Goal: Check status: Check status

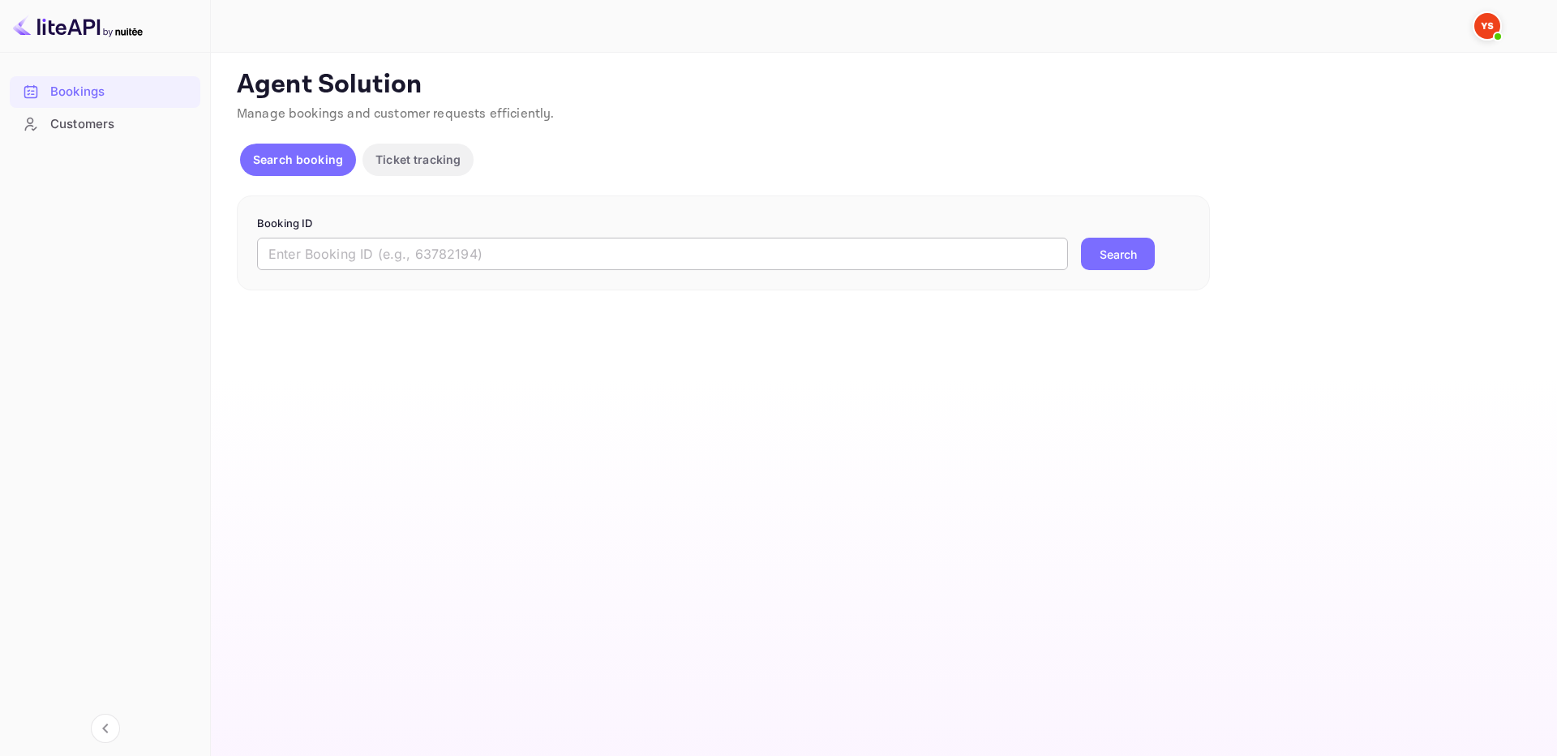
click at [1023, 263] on input "text" at bounding box center [662, 254] width 811 height 32
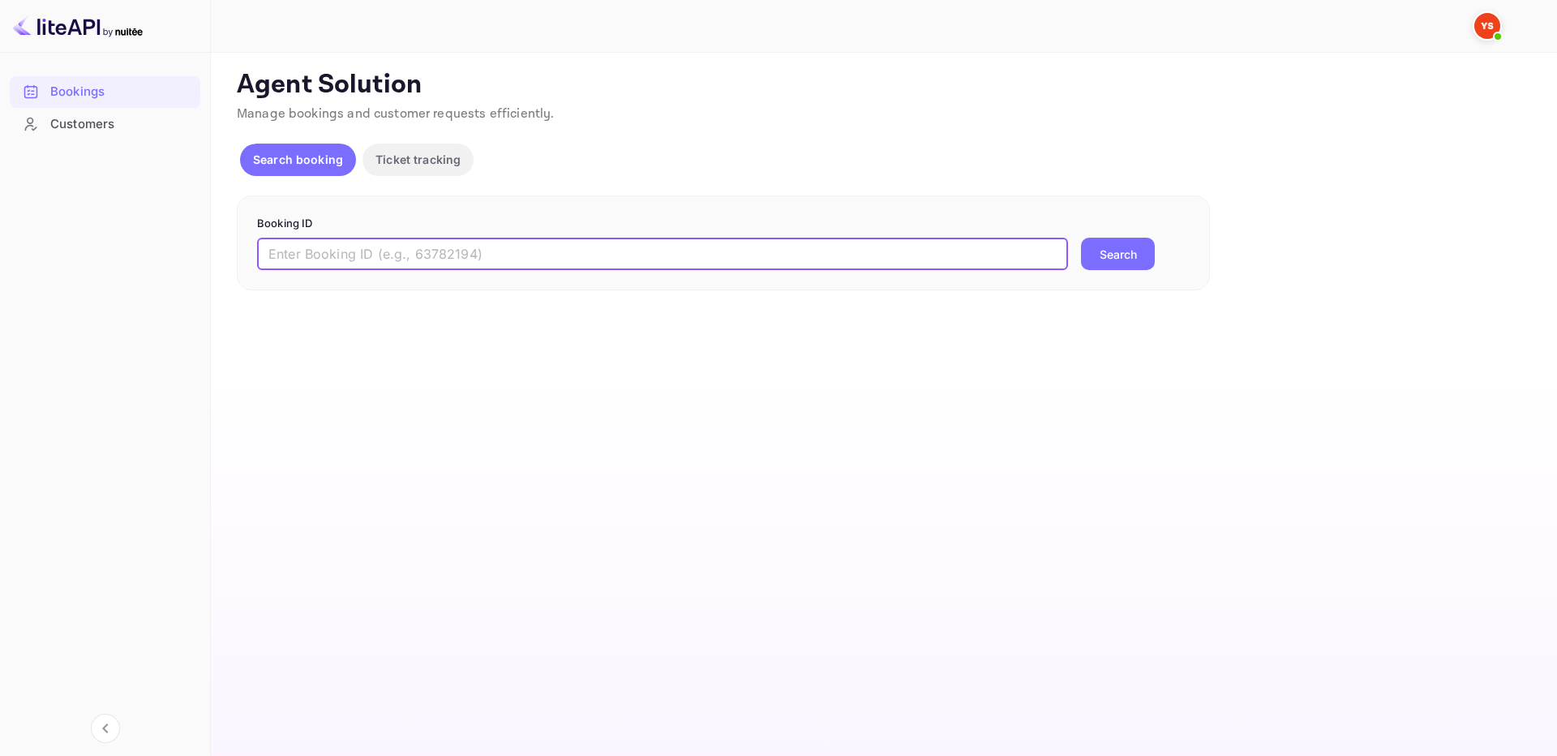
paste input "9747999"
type input "9747999"
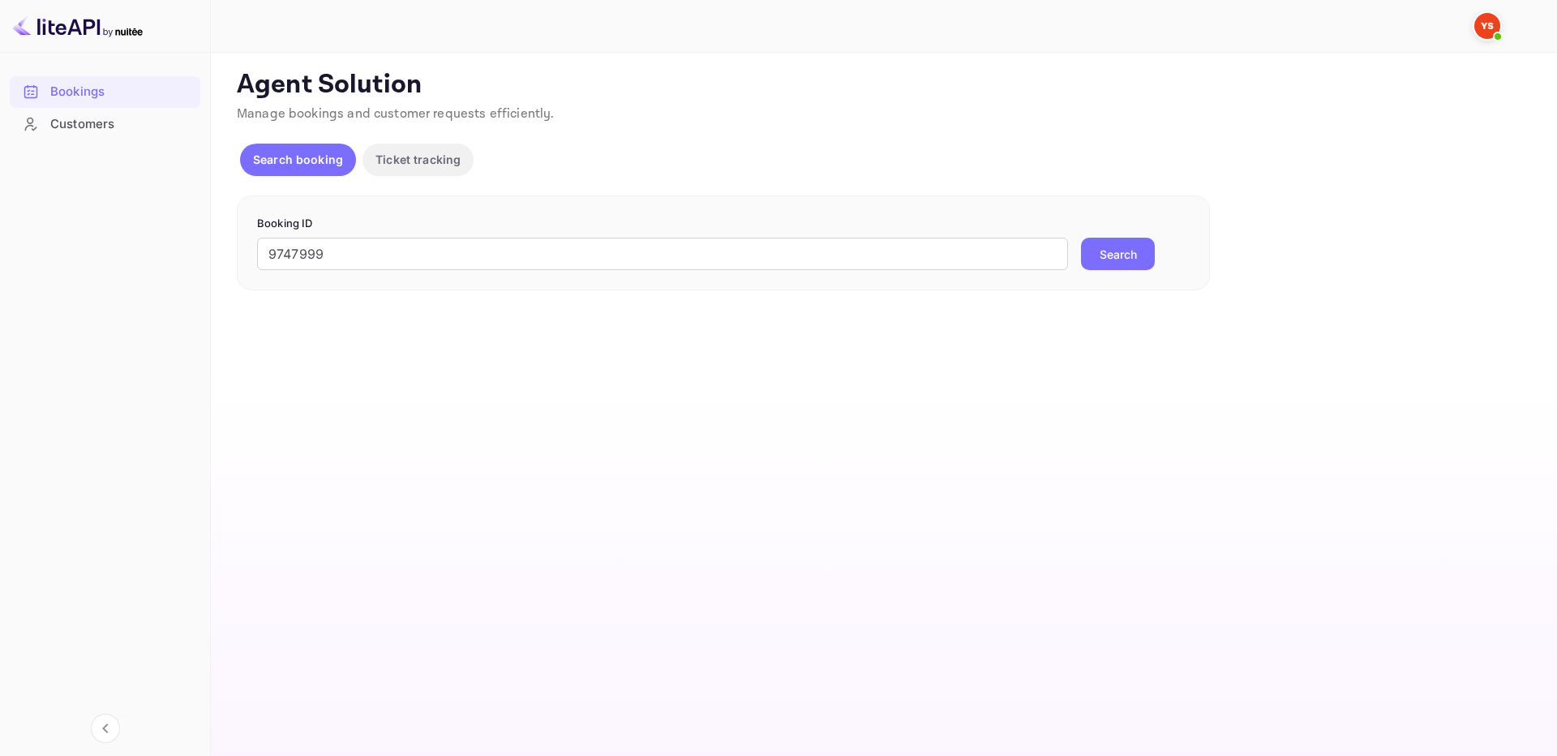
click at [1125, 259] on button "Search" at bounding box center [1118, 254] width 74 height 32
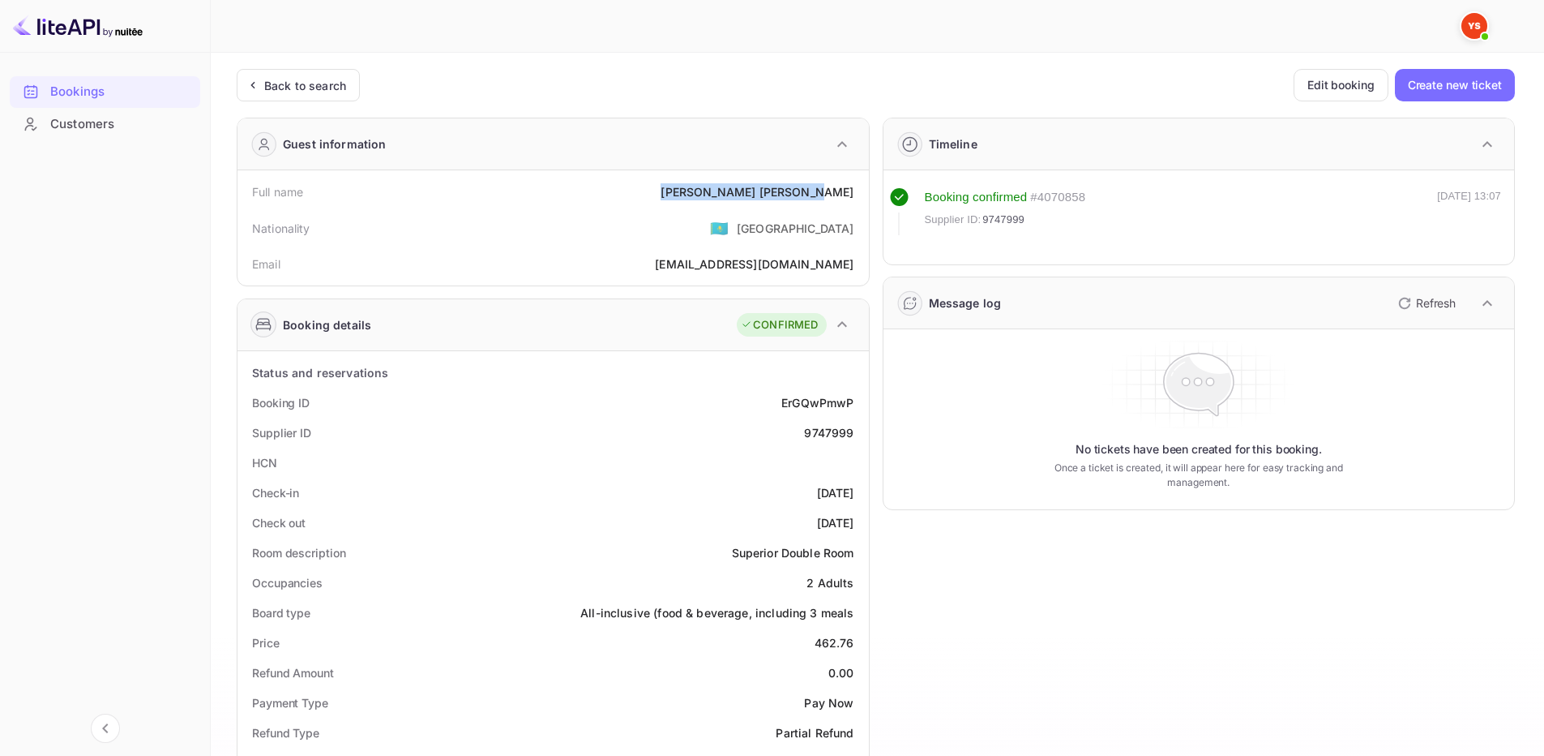
drag, startPoint x: 745, startPoint y: 191, endPoint x: 866, endPoint y: 191, distance: 120.8
click at [868, 197] on div "Full name [PERSON_NAME] Nationality 🇰🇿 [DEMOGRAPHIC_DATA] [PERSON_NAME] [PERSON…" at bounding box center [554, 227] width 632 height 115
copy div "[PERSON_NAME]"
drag, startPoint x: 812, startPoint y: 644, endPoint x: 759, endPoint y: 503, distance: 150.9
click at [860, 641] on div "Price 462.76" at bounding box center [553, 643] width 619 height 30
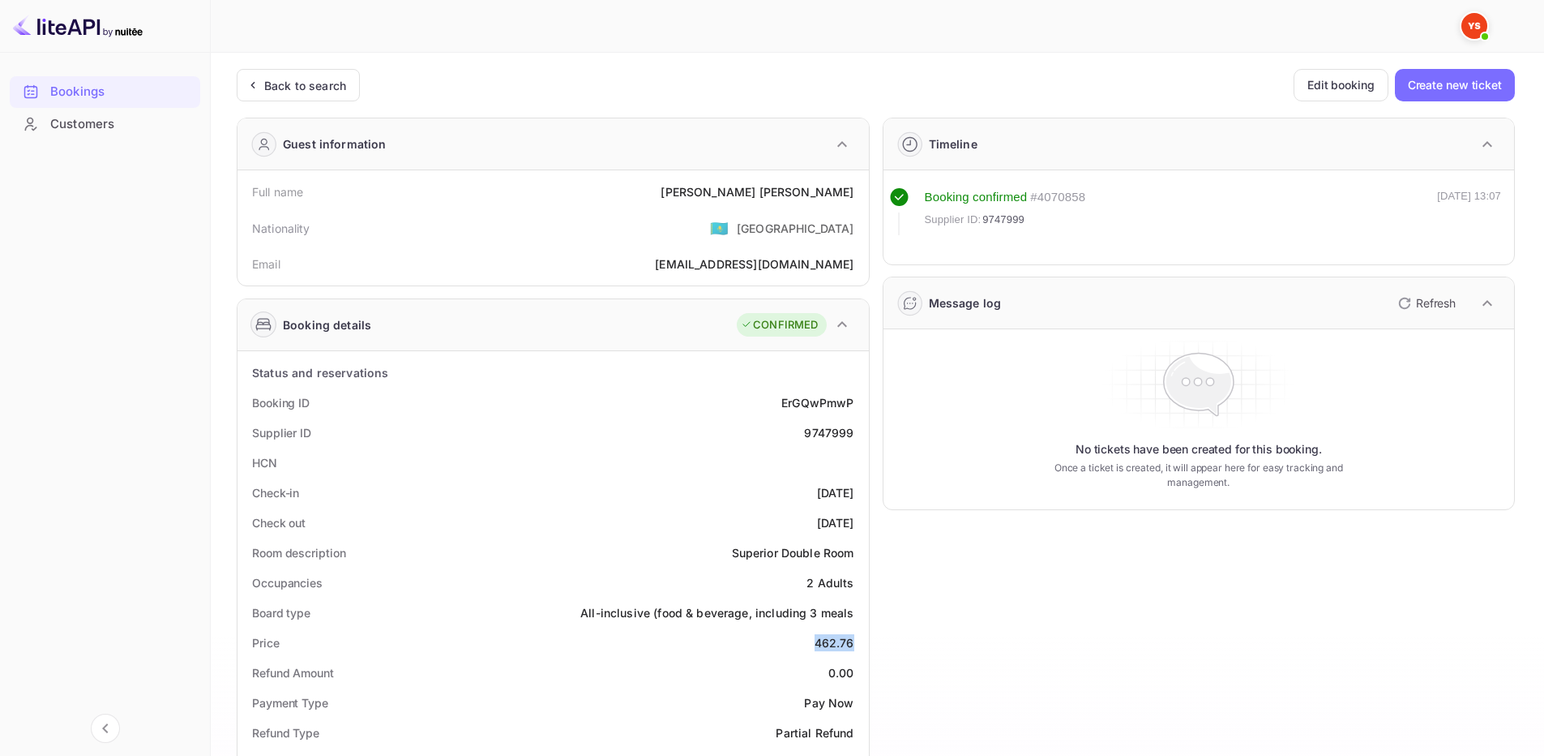
copy div "462.76"
